Goal: Navigation & Orientation: Find specific page/section

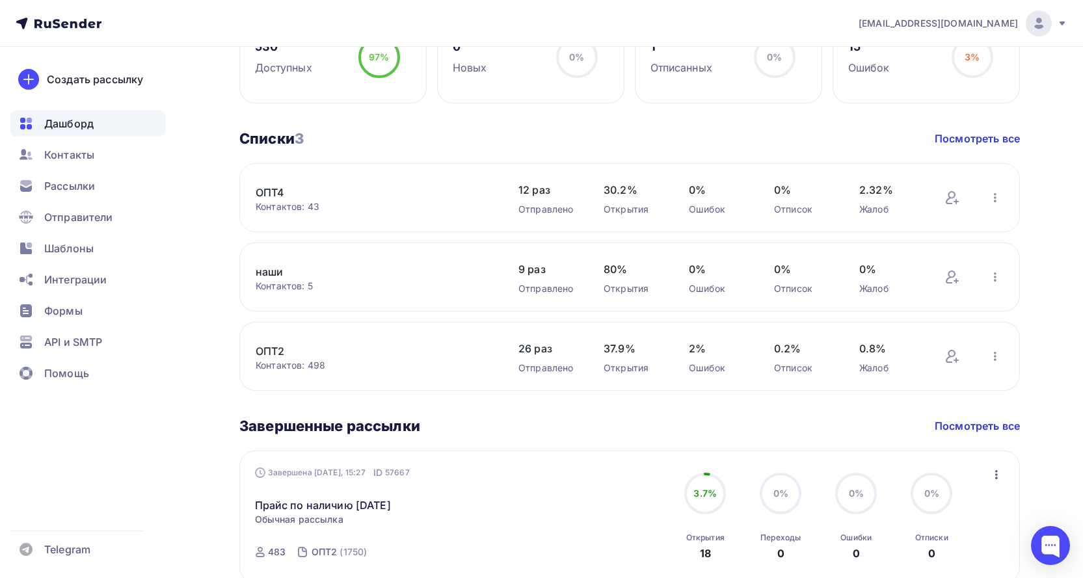
scroll to position [715, 0]
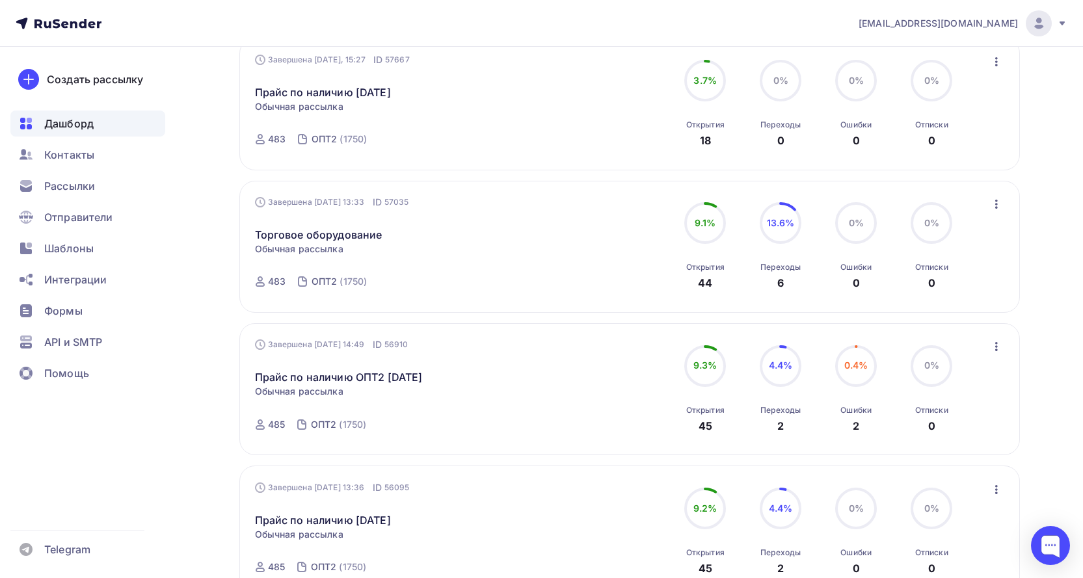
scroll to position [780, 0]
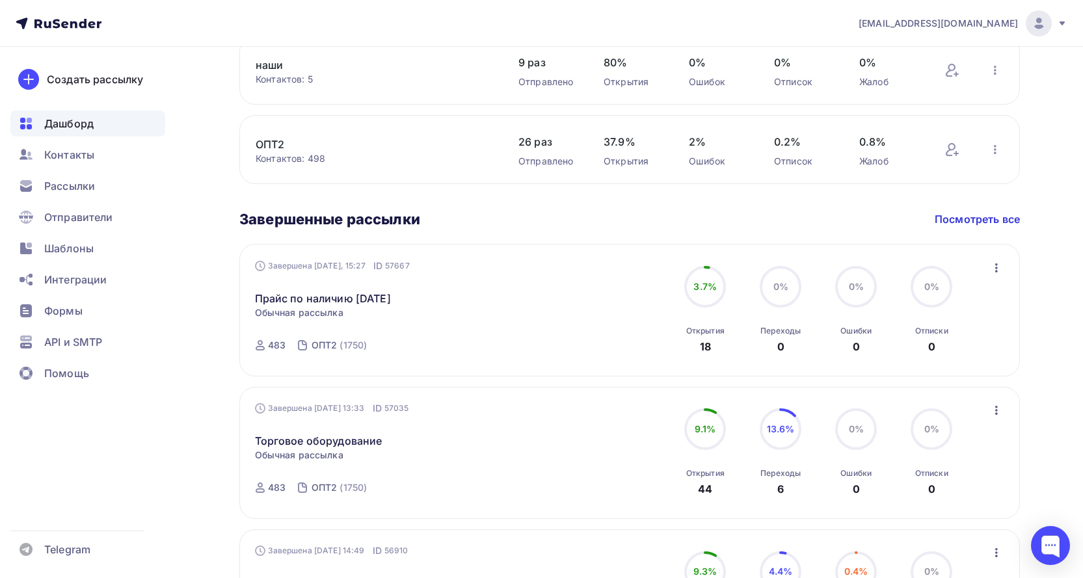
scroll to position [780, 0]
